Goal: Information Seeking & Learning: Check status

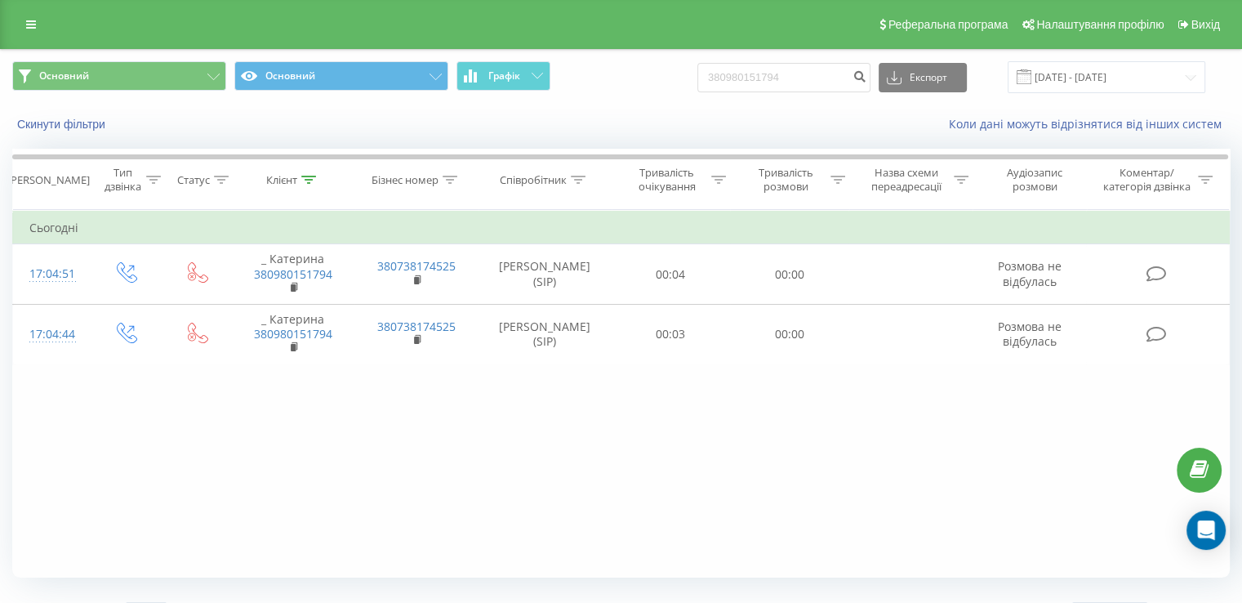
click at [31, 24] on icon at bounding box center [31, 24] width 10 height 11
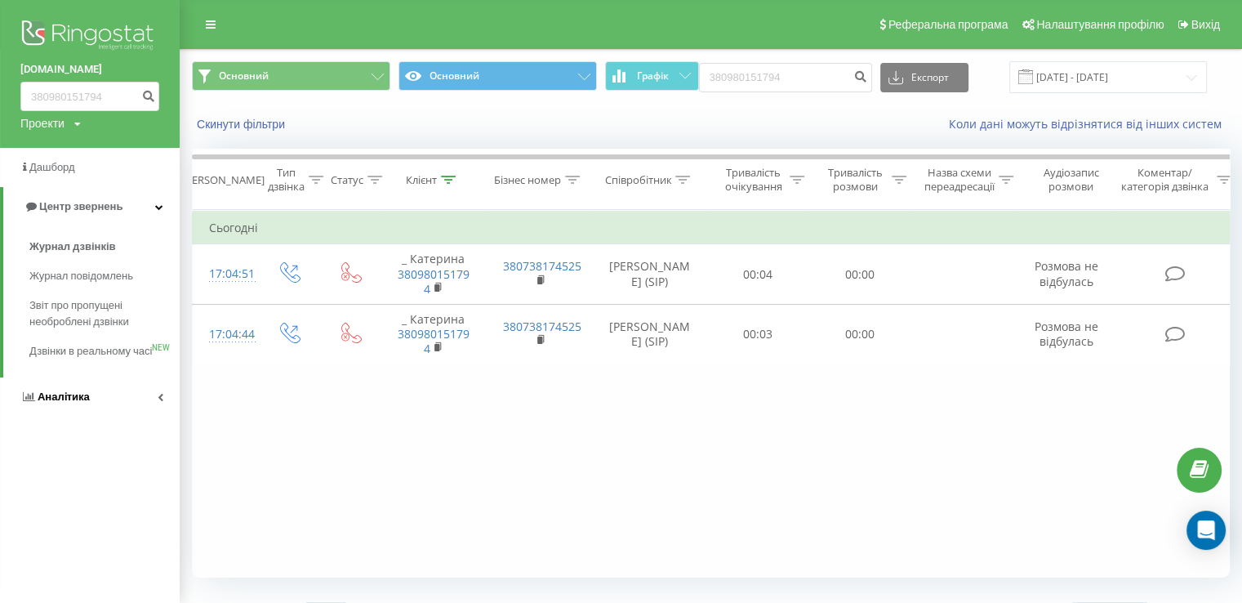
click at [66, 403] on span "Аналiтика" at bounding box center [64, 396] width 52 height 12
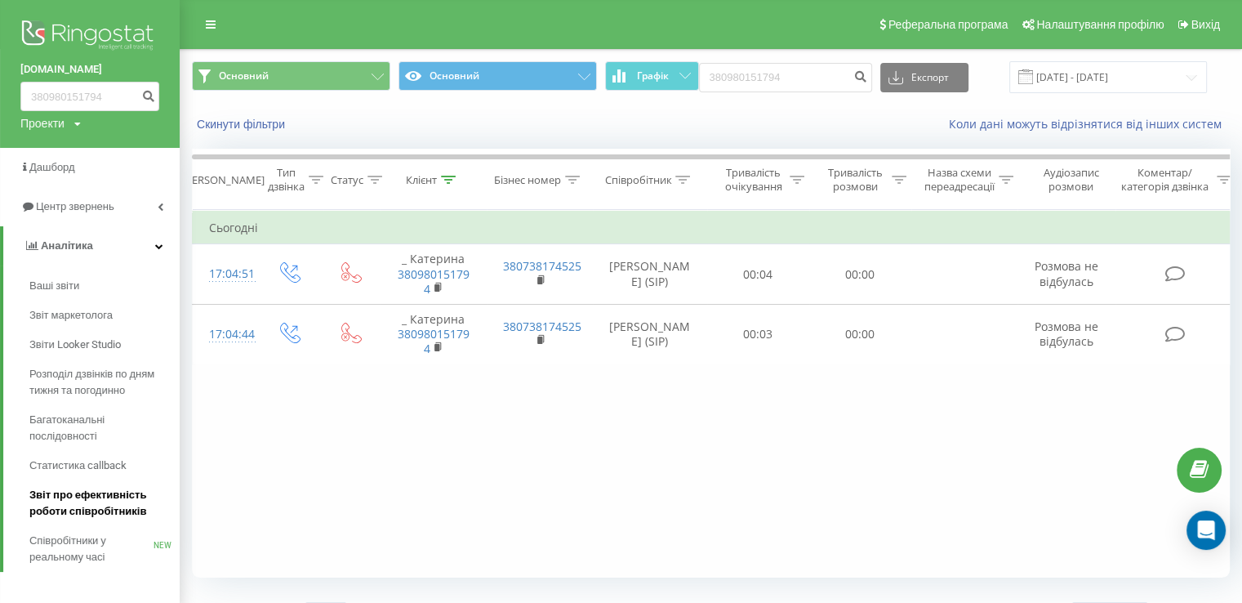
click at [72, 497] on span "Звіт про ефективність роботи співробітників" at bounding box center [100, 503] width 142 height 33
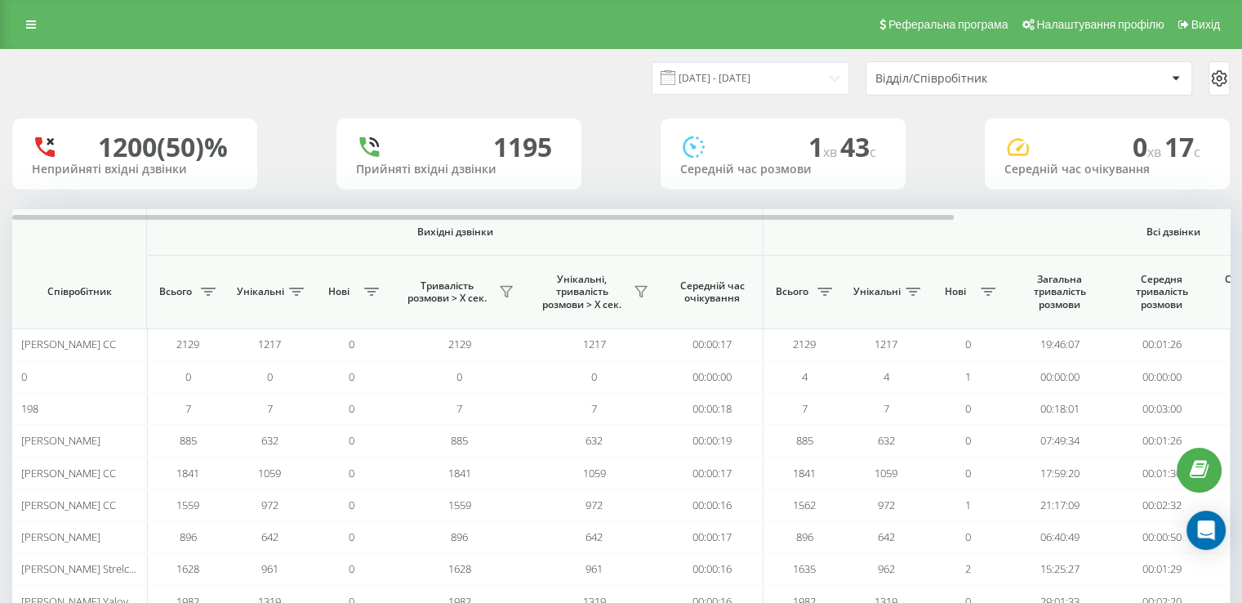
click at [908, 82] on div "Відділ/Співробітник" at bounding box center [973, 79] width 195 height 14
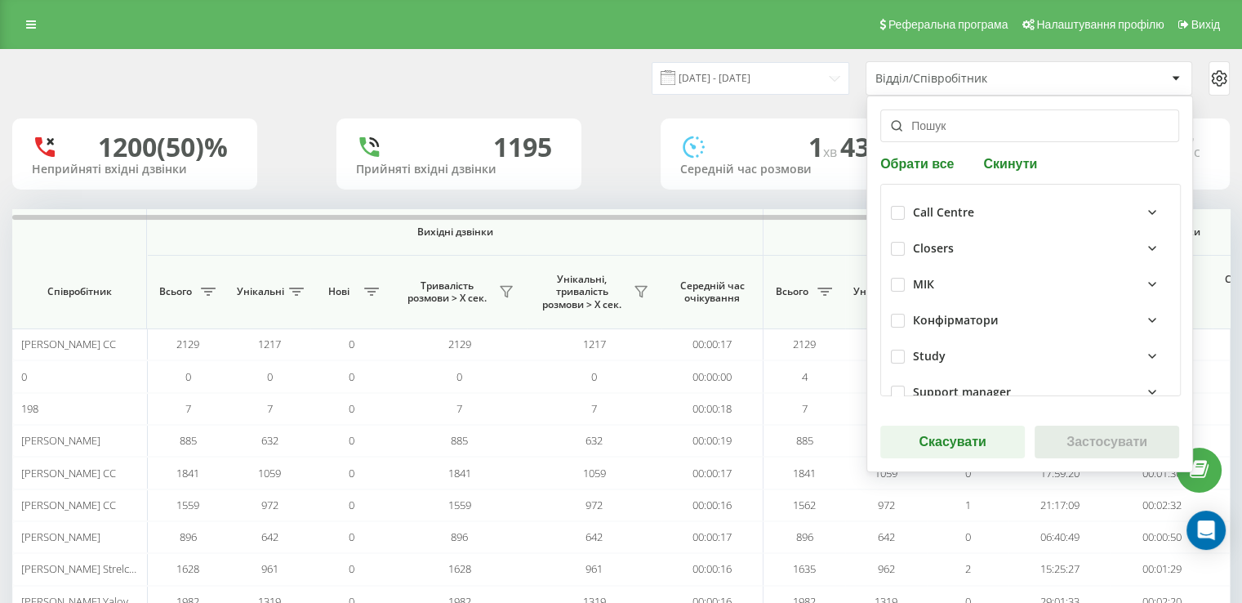
click at [903, 248] on div "Closers" at bounding box center [1030, 248] width 279 height 36
click at [899, 248] on div "Closers" at bounding box center [1030, 248] width 279 height 36
click at [895, 242] on label at bounding box center [898, 242] width 14 height 0
checkbox input "true"
click at [1059, 438] on button "Застосувати" at bounding box center [1107, 442] width 145 height 33
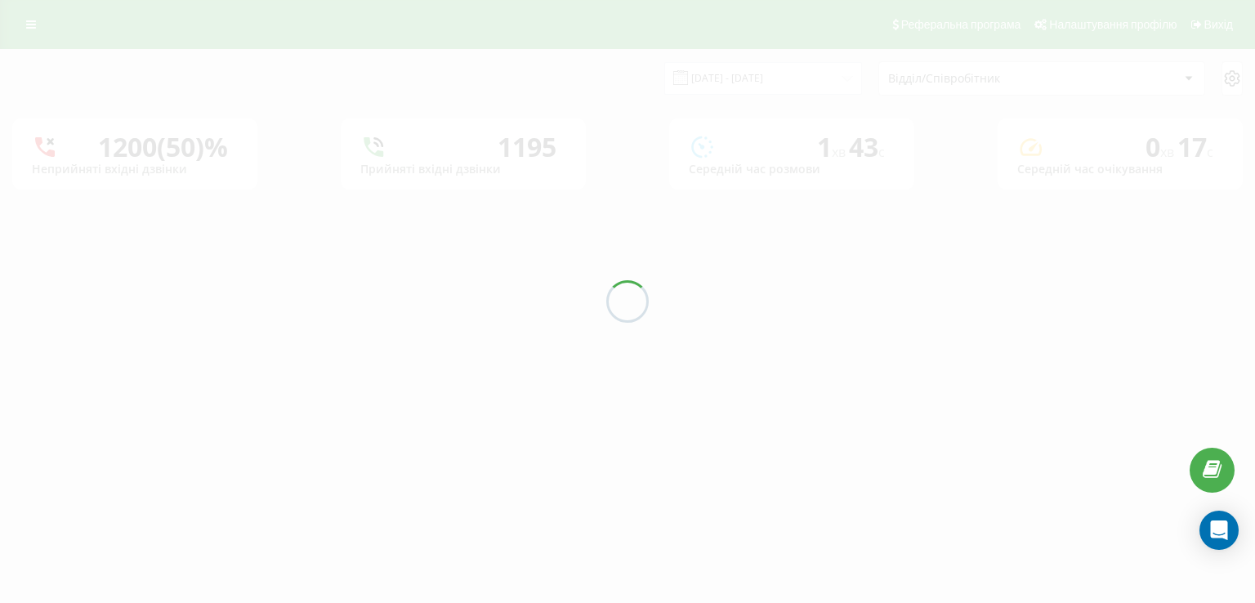
click at [787, 83] on div at bounding box center [627, 301] width 1255 height 603
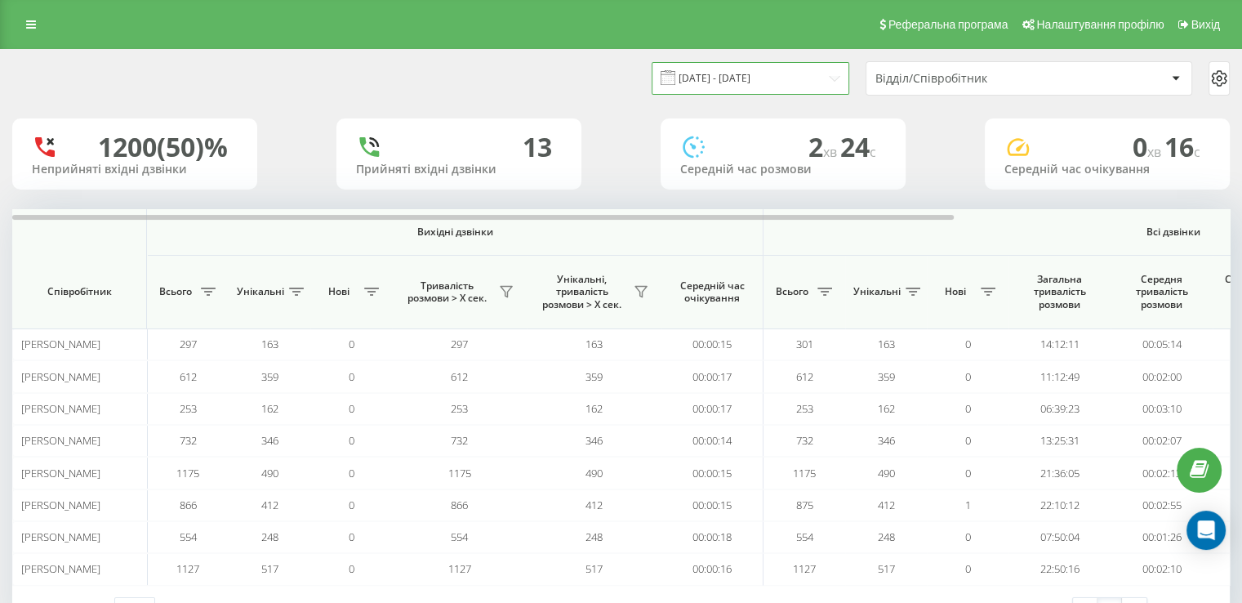
click at [787, 83] on input "22.08.2025 - 22.09.2025" at bounding box center [751, 78] width 198 height 32
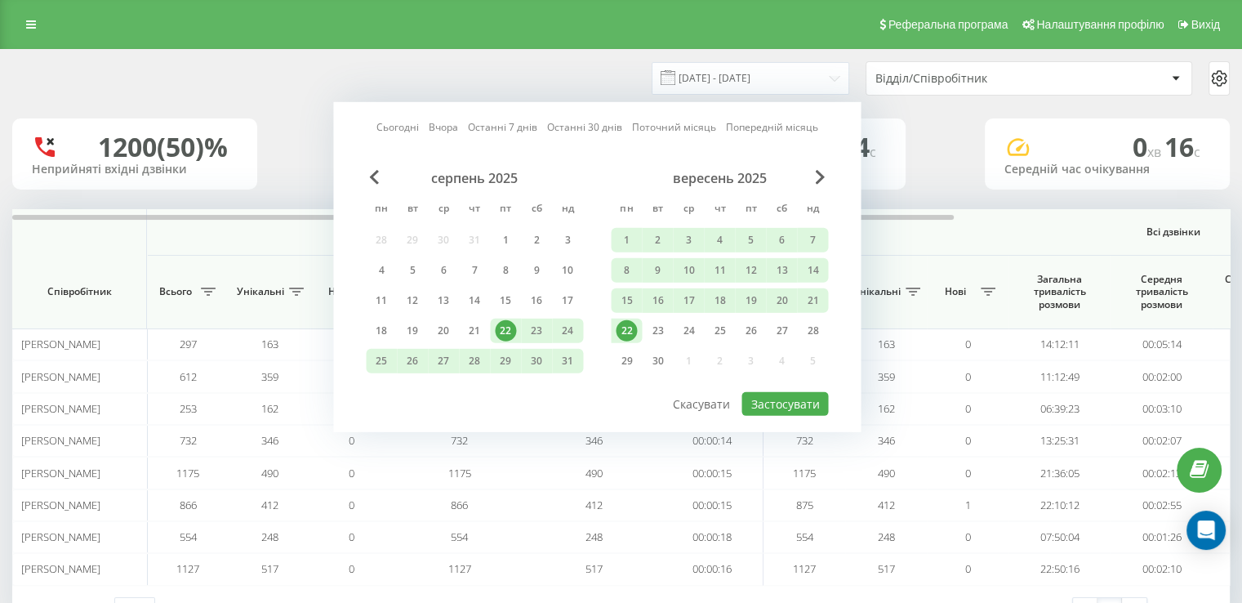
click at [403, 131] on link "Сьогодні" at bounding box center [398, 127] width 42 height 16
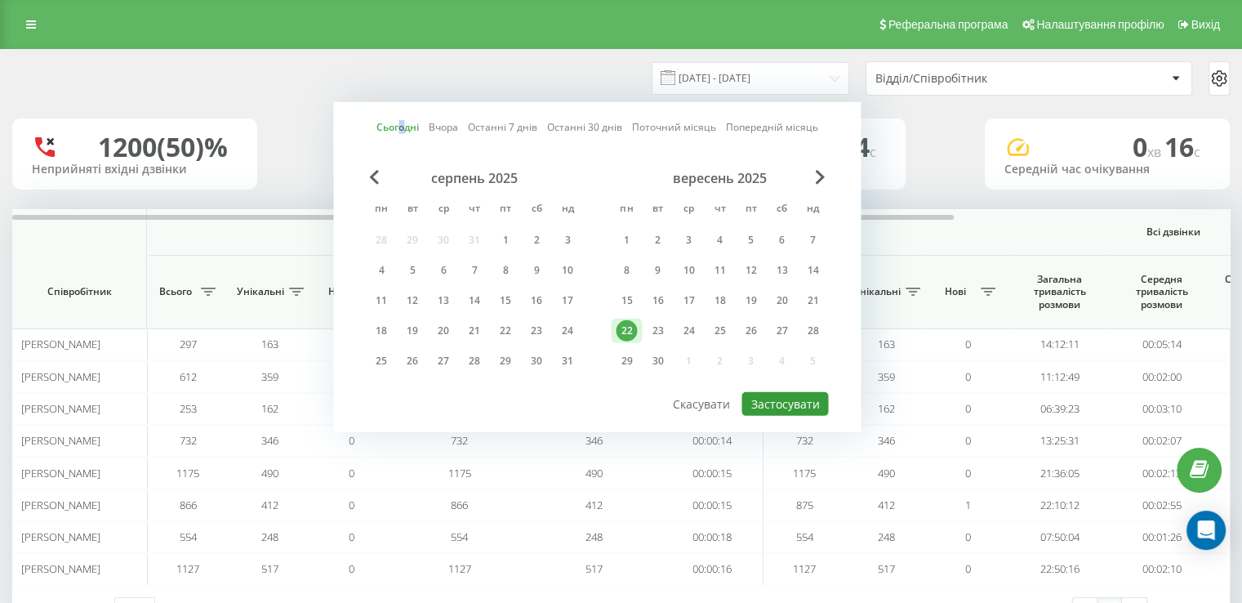
click at [780, 409] on button "Застосувати" at bounding box center [785, 404] width 87 height 24
type input "22.09.2025 - 22.09.2025"
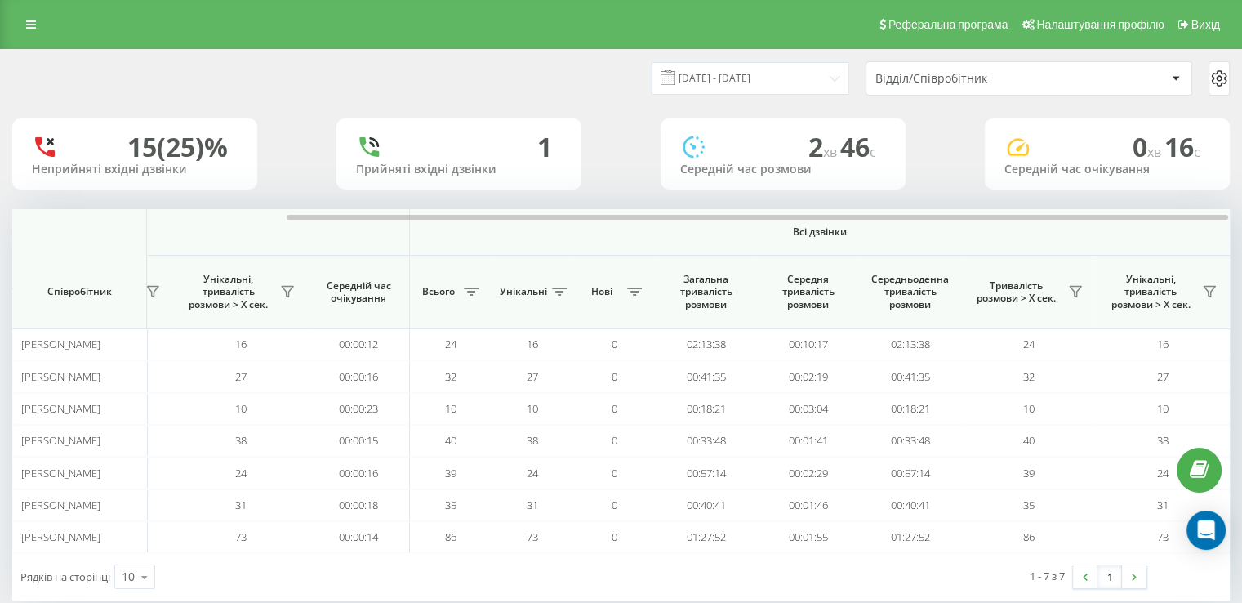
scroll to position [28, 0]
